Goal: Information Seeking & Learning: Check status

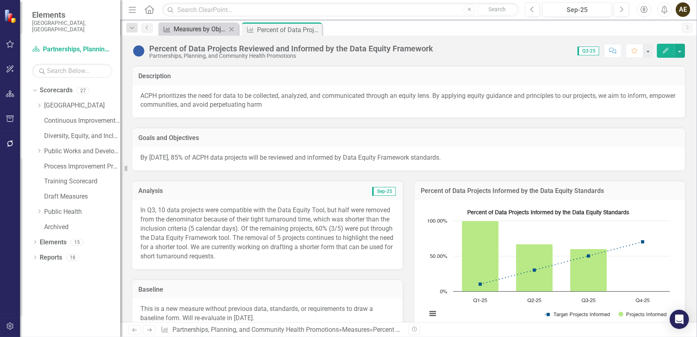
click at [203, 28] on div "Measures by Objective" at bounding box center [200, 29] width 53 height 10
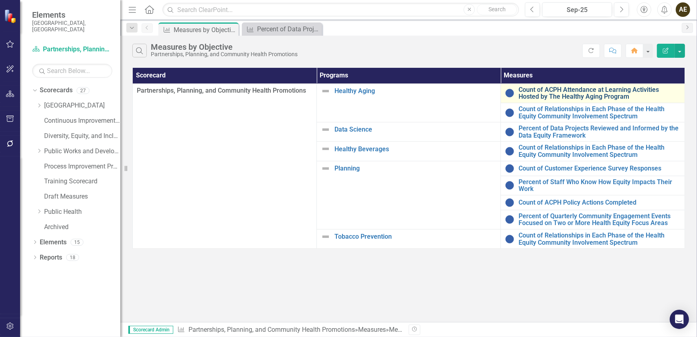
click at [596, 93] on link "Count of ACPH Attendance at Learning Activities Hosted by The Healthy Aging Pro…" at bounding box center [600, 93] width 162 height 14
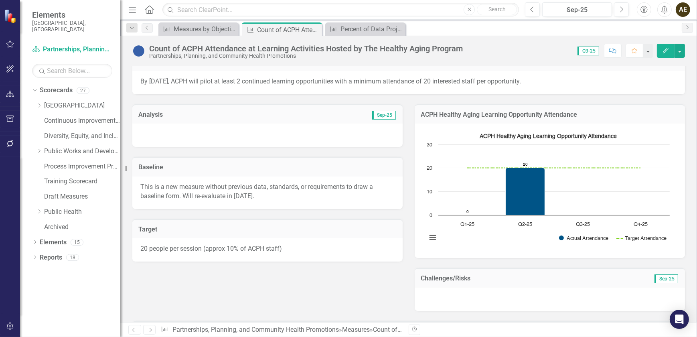
scroll to position [37, 0]
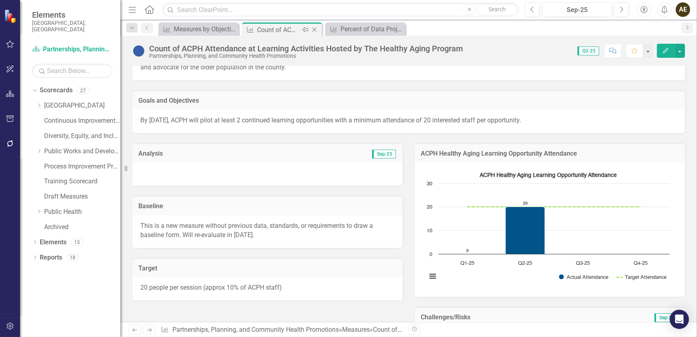
click at [315, 30] on icon "Close" at bounding box center [315, 29] width 8 height 6
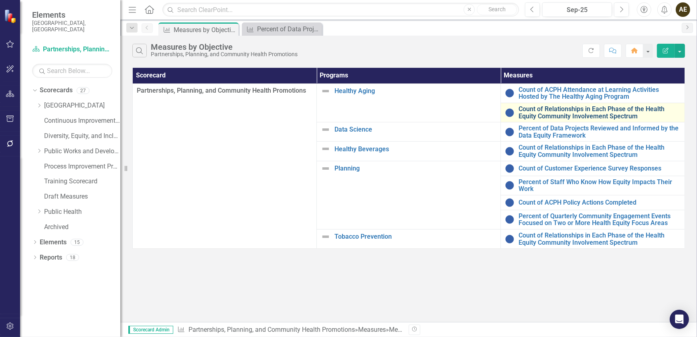
click at [557, 109] on link "Count of Relationships in Each Phase of the Health Equity Community Involvement…" at bounding box center [600, 113] width 162 height 14
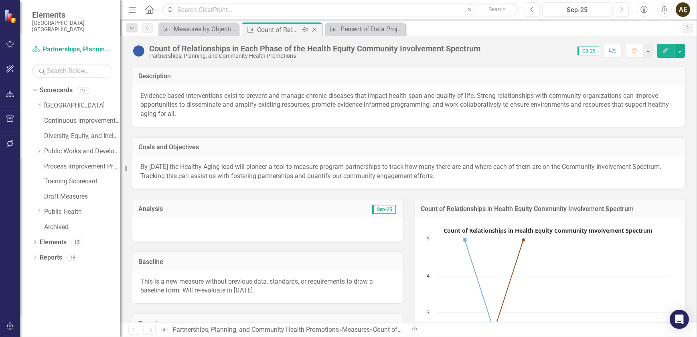
click at [316, 28] on icon at bounding box center [315, 30] width 4 height 4
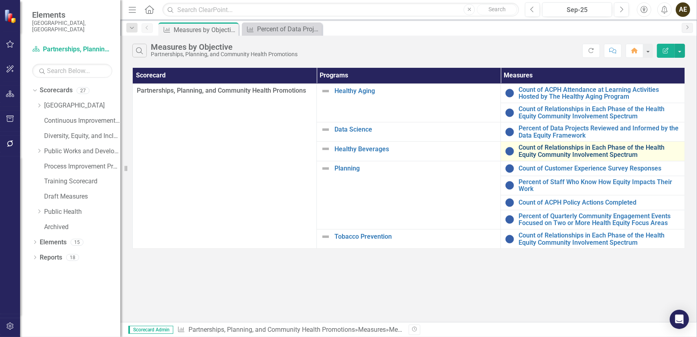
click at [566, 154] on link "Count of Relationships in Each Phase of the Health Equity Community Involvement…" at bounding box center [600, 151] width 162 height 14
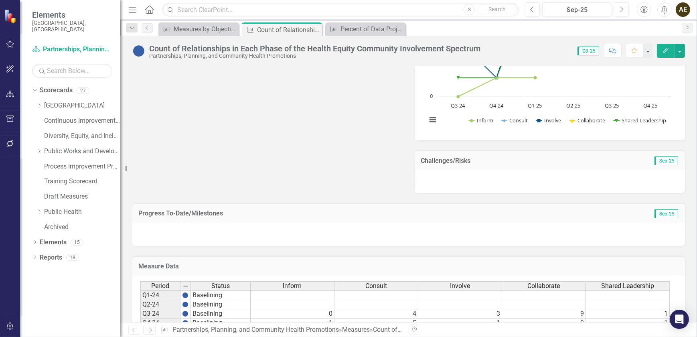
scroll to position [365, 0]
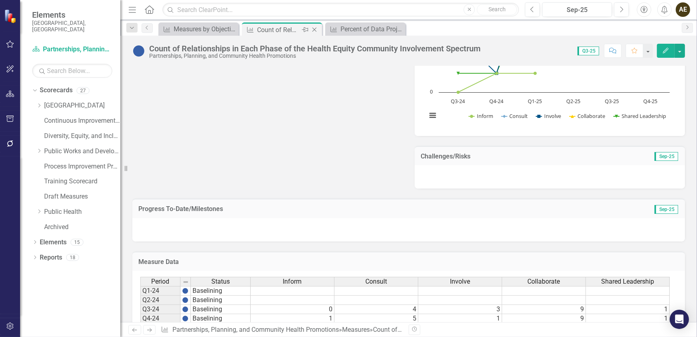
click at [315, 28] on icon at bounding box center [315, 30] width 4 height 4
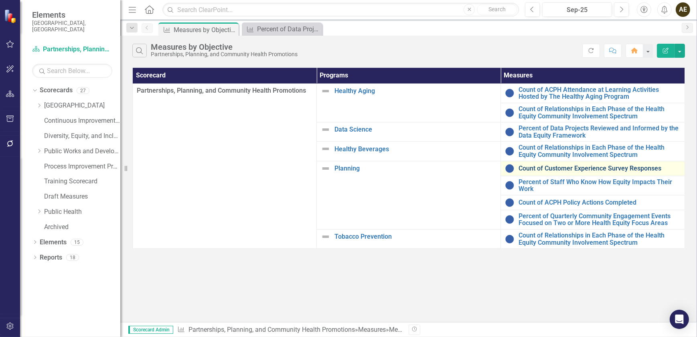
click at [552, 169] on link "Count of Customer Experience Survey Responses" at bounding box center [600, 168] width 162 height 7
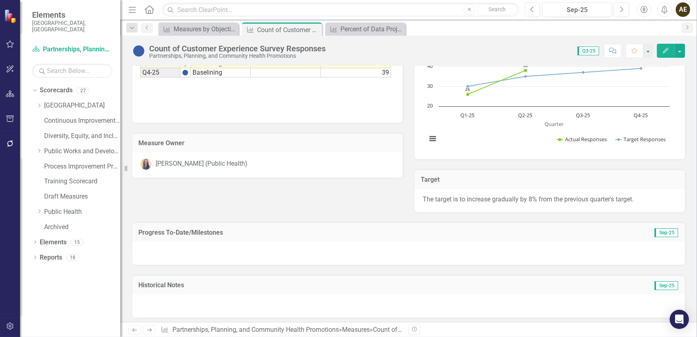
scroll to position [230, 0]
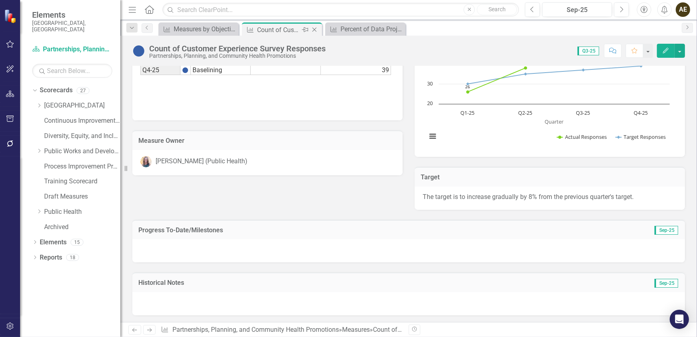
click at [317, 28] on icon "Close" at bounding box center [315, 29] width 8 height 6
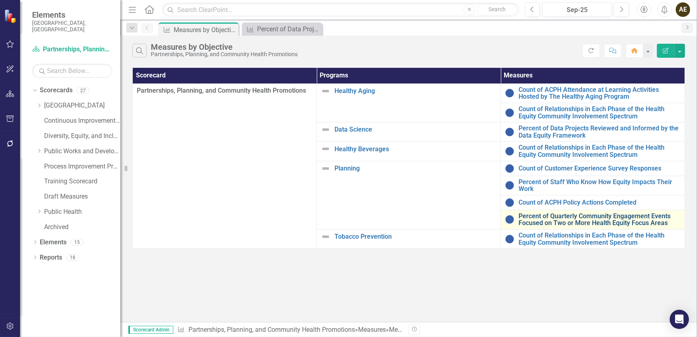
click at [535, 220] on link "Percent of Quarterly Community Engagement Events Focused on Two or More Health …" at bounding box center [600, 220] width 162 height 14
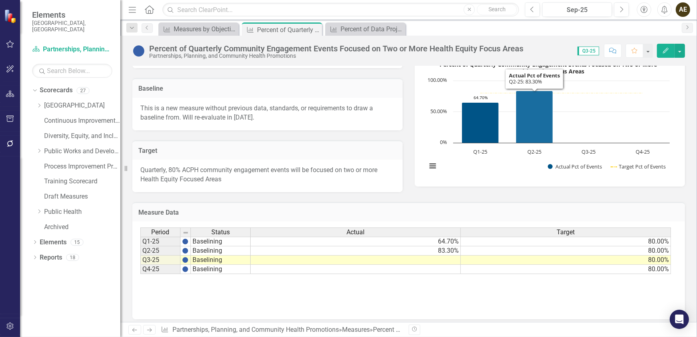
scroll to position [148, 0]
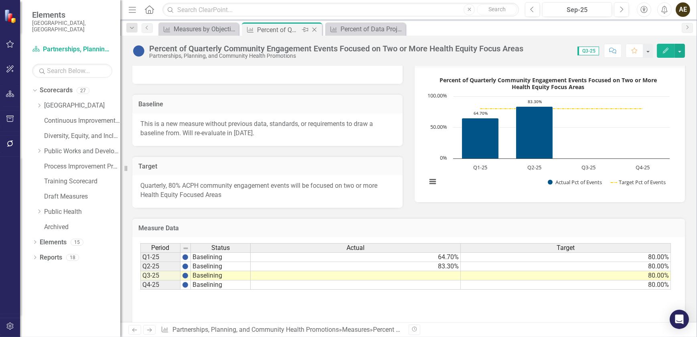
click at [313, 26] on icon "Close" at bounding box center [315, 29] width 8 height 6
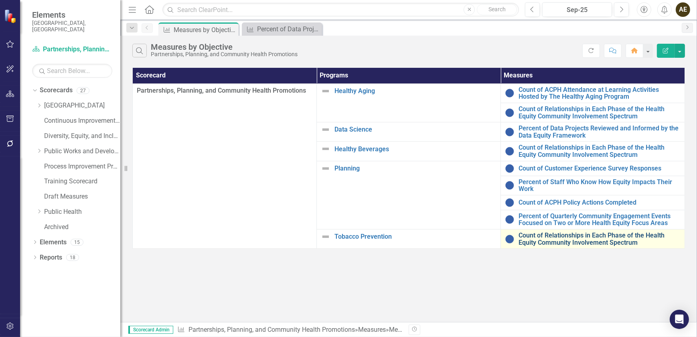
click at [560, 240] on link "Count of Relationships in Each Phase of the Health Equity Community Involvement…" at bounding box center [600, 239] width 162 height 14
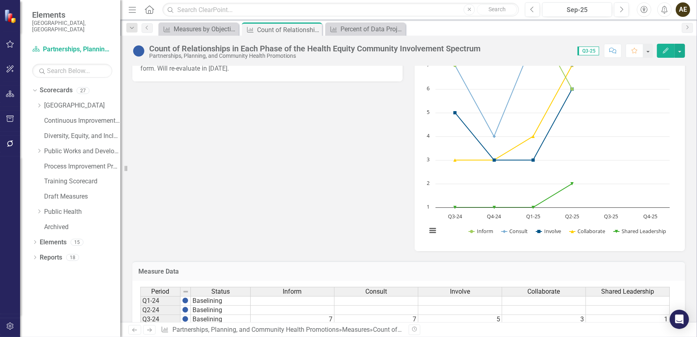
scroll to position [76, 0]
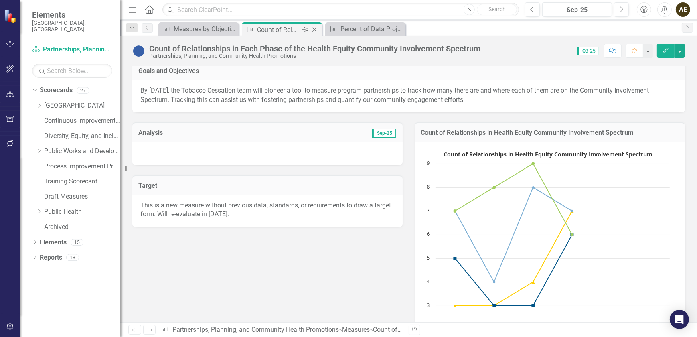
click at [316, 28] on icon "Close" at bounding box center [315, 29] width 8 height 6
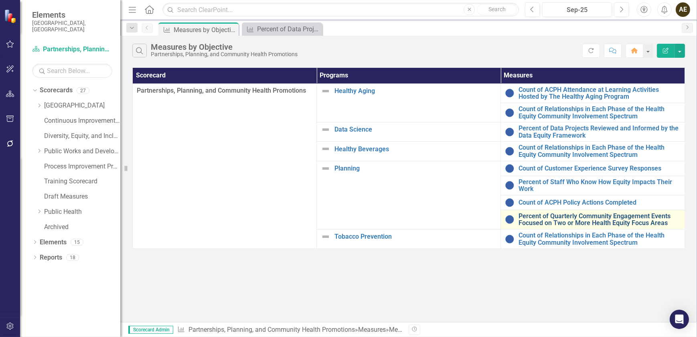
click at [568, 215] on link "Percent of Quarterly Community Engagement Events Focused on Two or More Health …" at bounding box center [600, 220] width 162 height 14
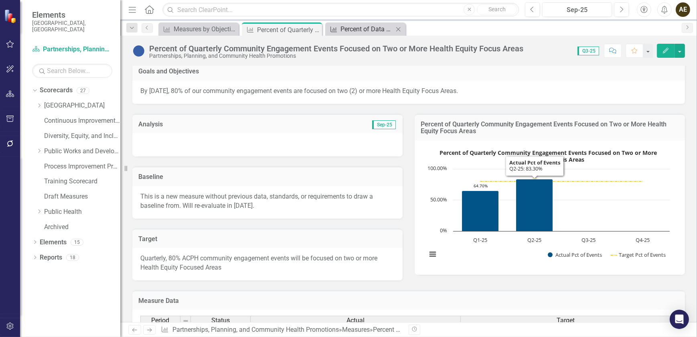
scroll to position [75, 0]
click at [315, 28] on icon "Close" at bounding box center [315, 29] width 8 height 6
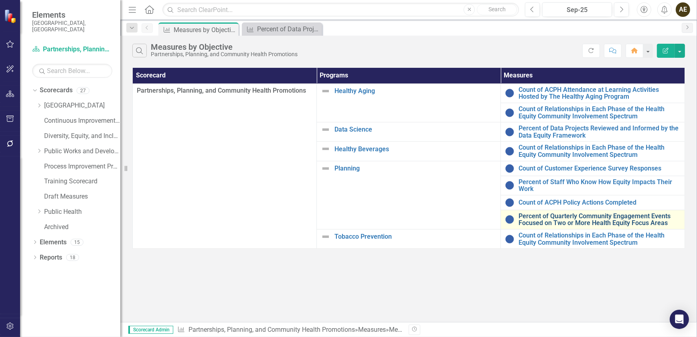
click at [585, 222] on link "Percent of Quarterly Community Engagement Events Focused on Two or More Health …" at bounding box center [600, 220] width 162 height 14
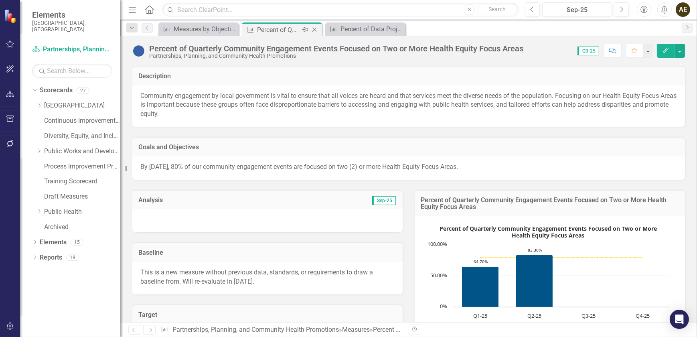
click at [313, 28] on icon "Close" at bounding box center [315, 29] width 8 height 6
